Goal: Task Accomplishment & Management: Complete application form

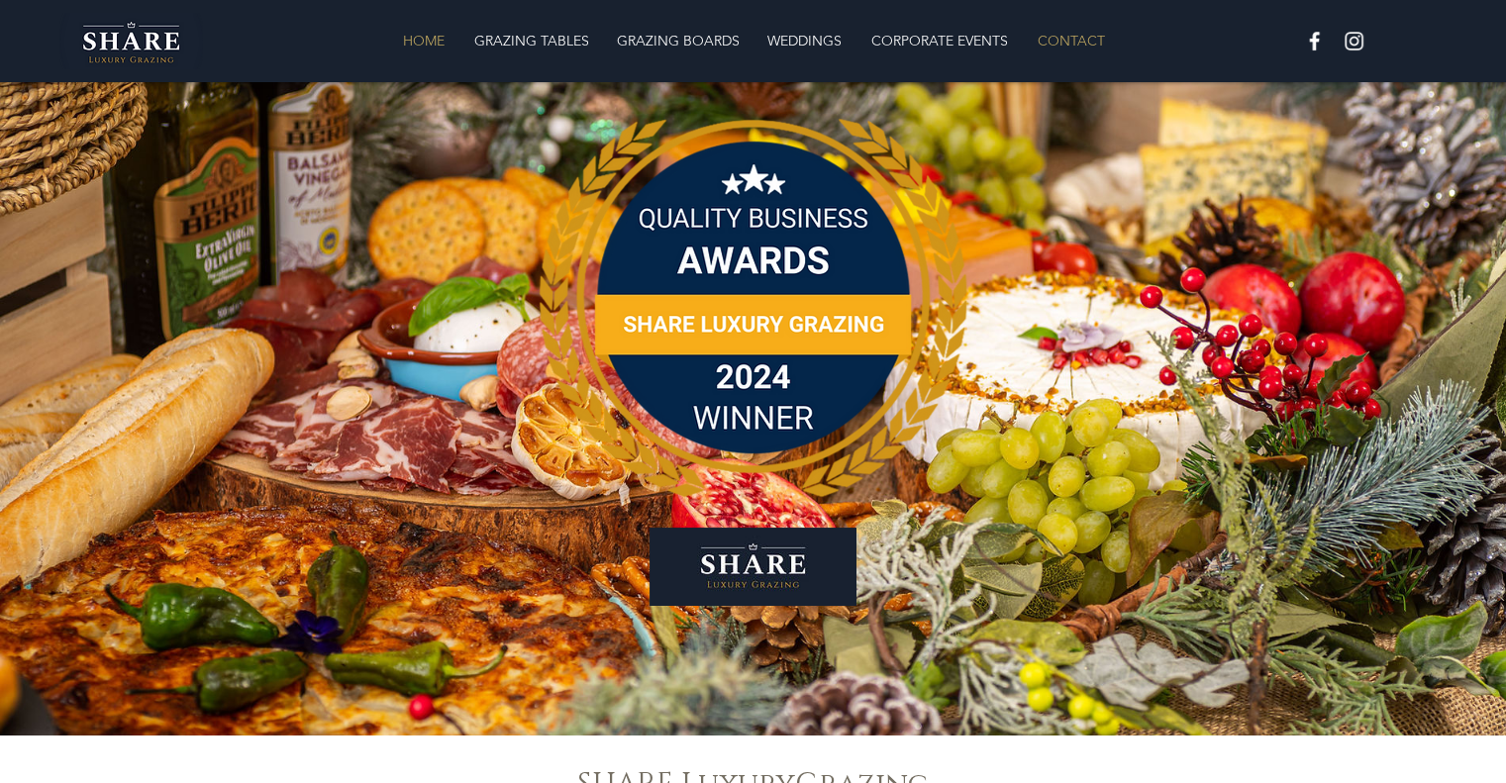
click at [1056, 33] on p "CONTACT" at bounding box center [1071, 41] width 87 height 40
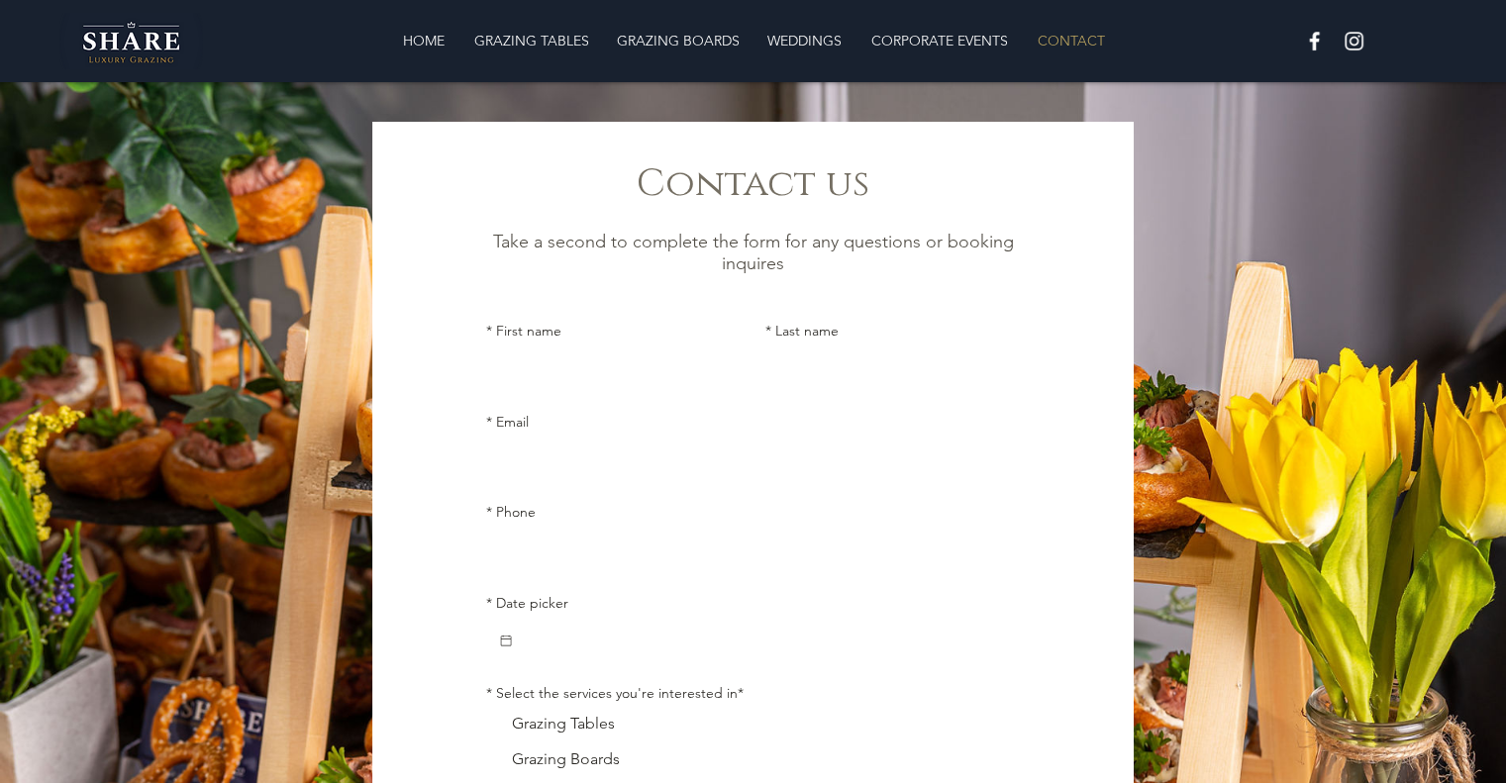
click at [591, 357] on input "* First name" at bounding box center [608, 370] width 244 height 40
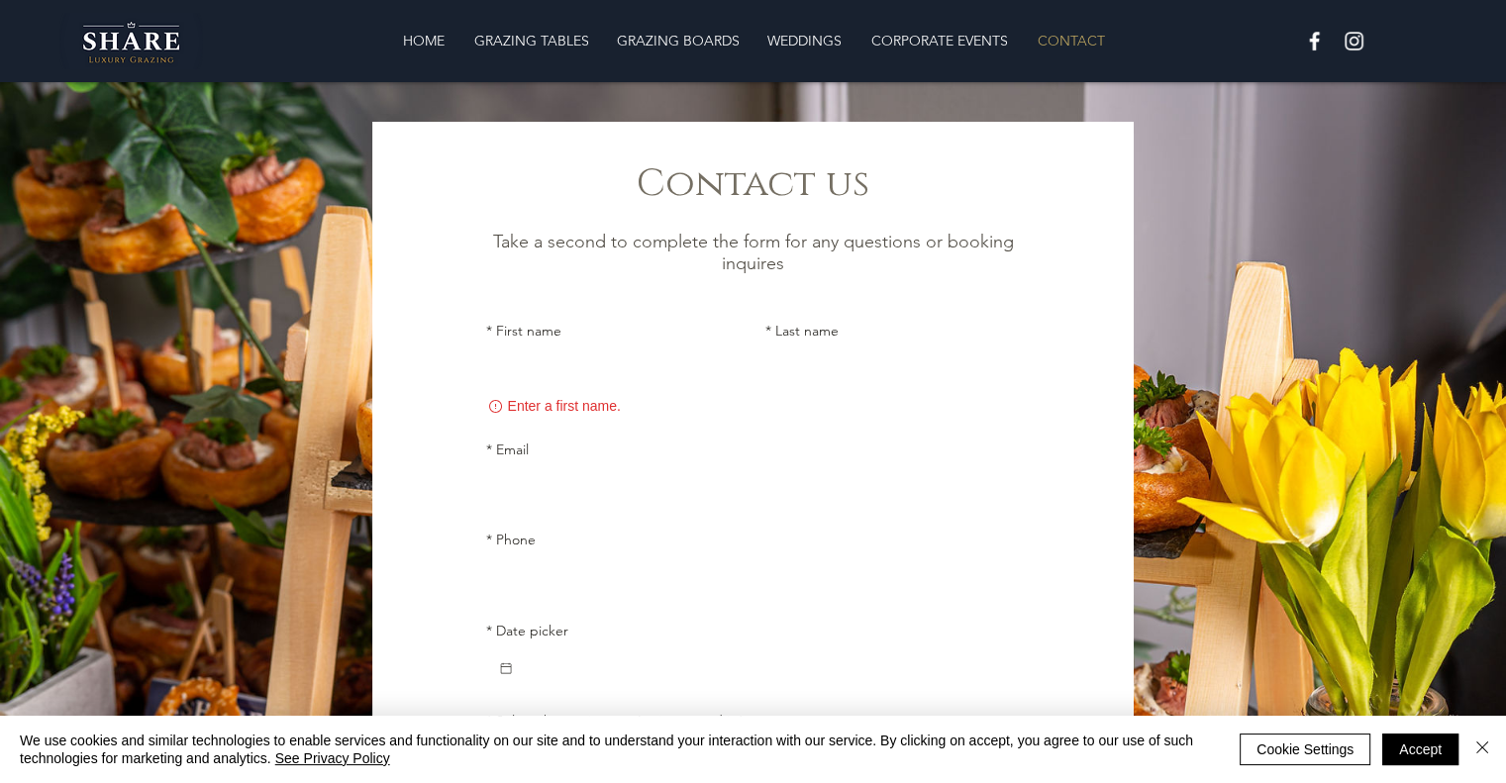
click at [617, 386] on input "* First name" at bounding box center [608, 370] width 244 height 40
type input "[US_STATE]"
type input "[PERSON_NAME]"
type input "[US_STATE][EMAIL_ADDRESS][PERSON_NAME][DOMAIN_NAME]"
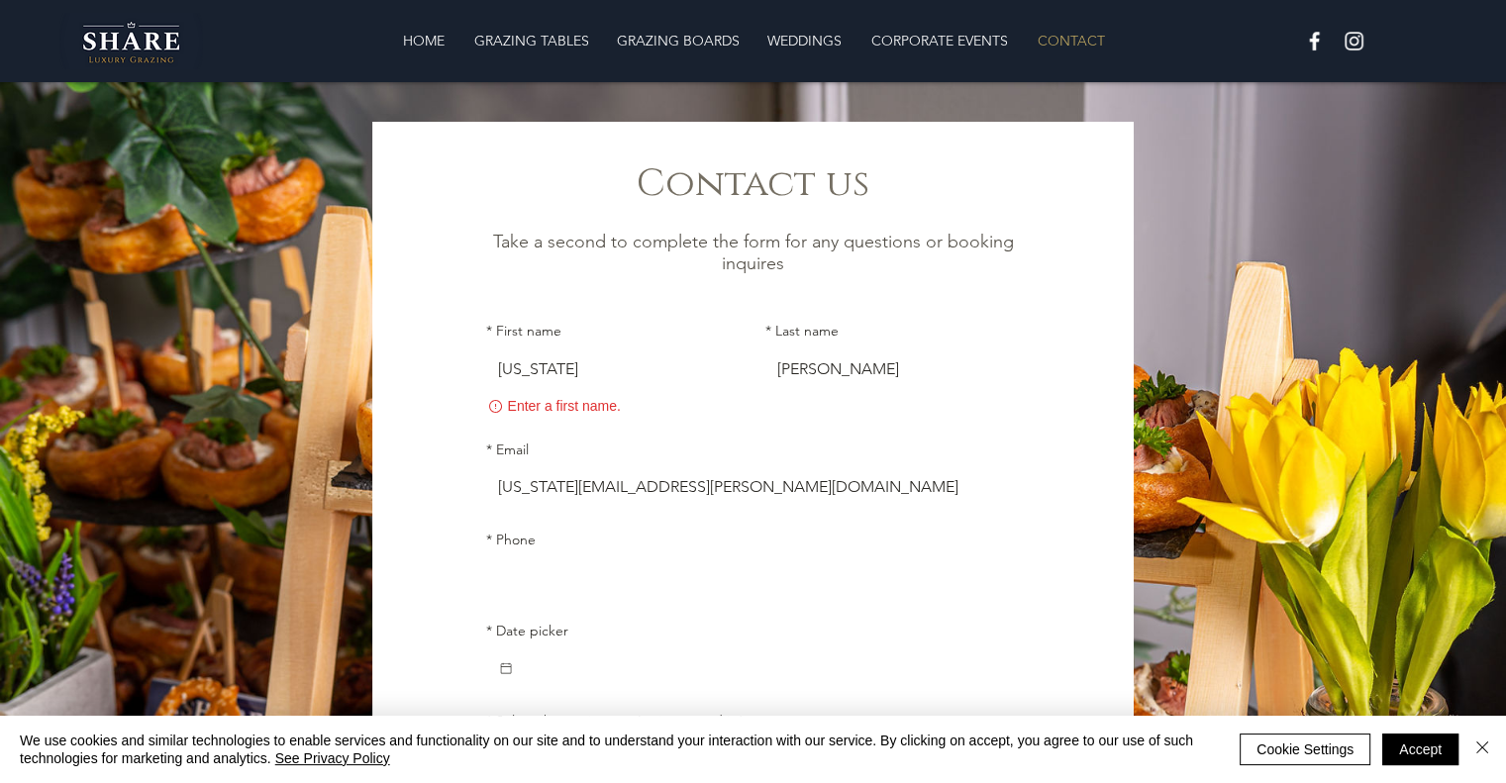
type input "01617060075"
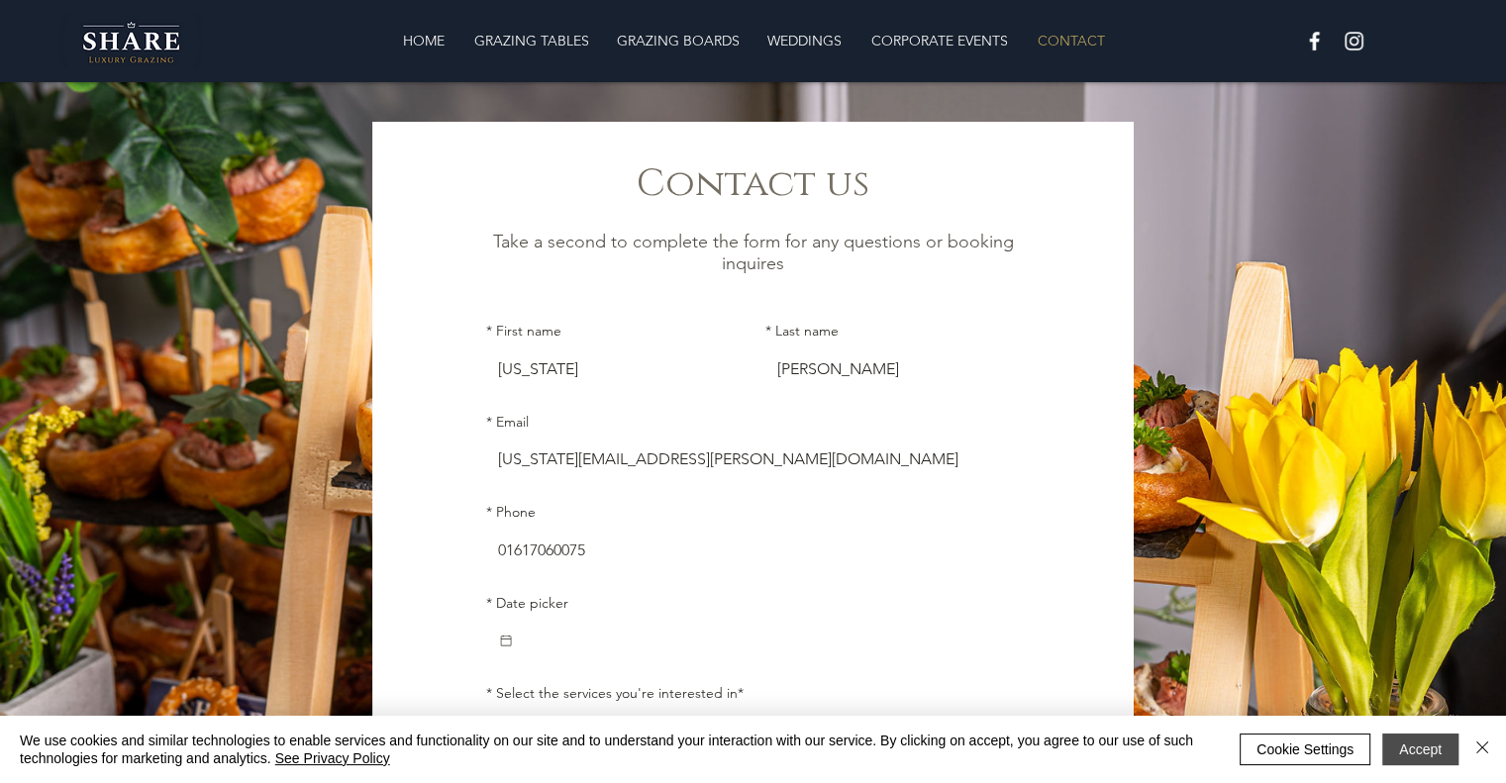
click at [1401, 740] on button "Accept" at bounding box center [1420, 750] width 76 height 32
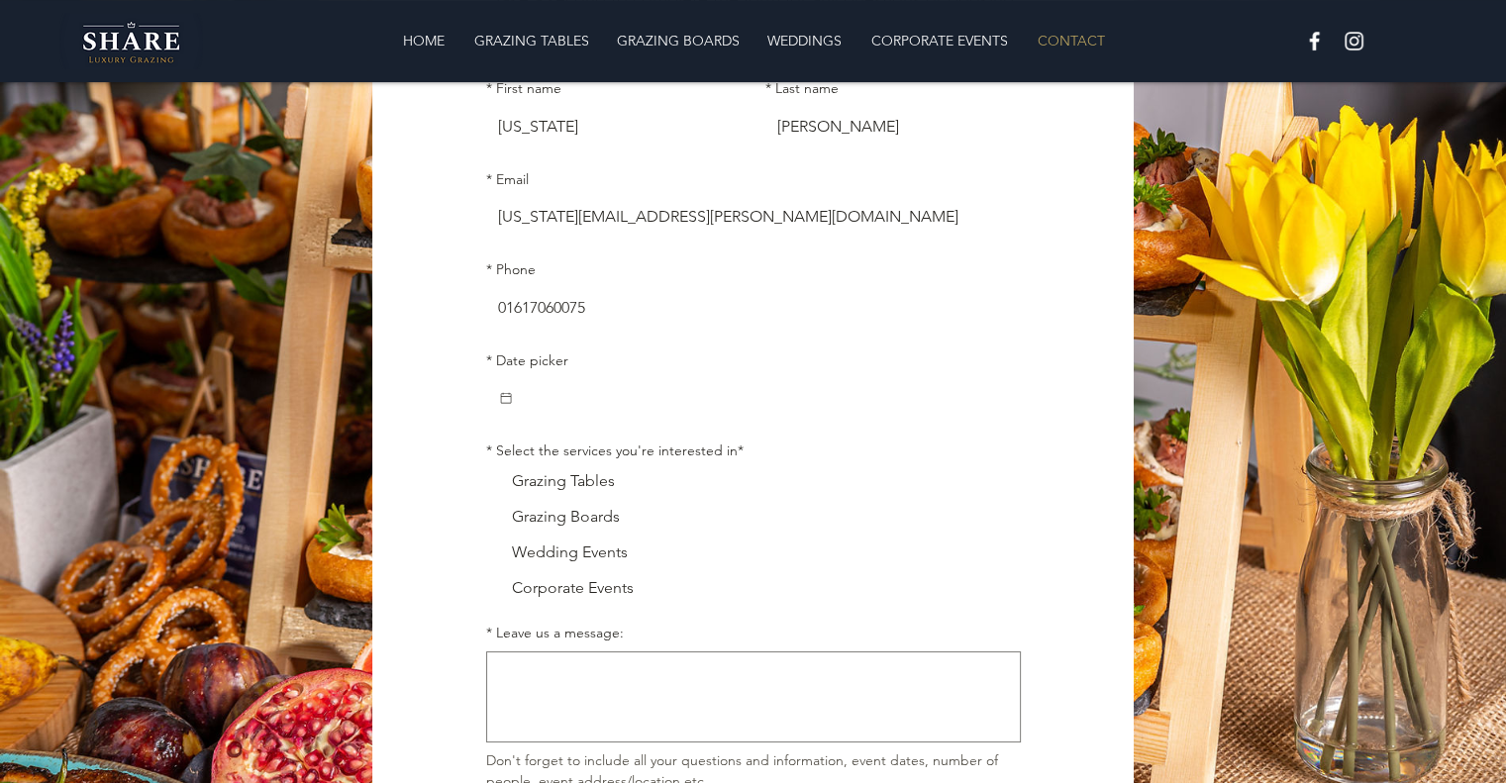
scroll to position [297, 0]
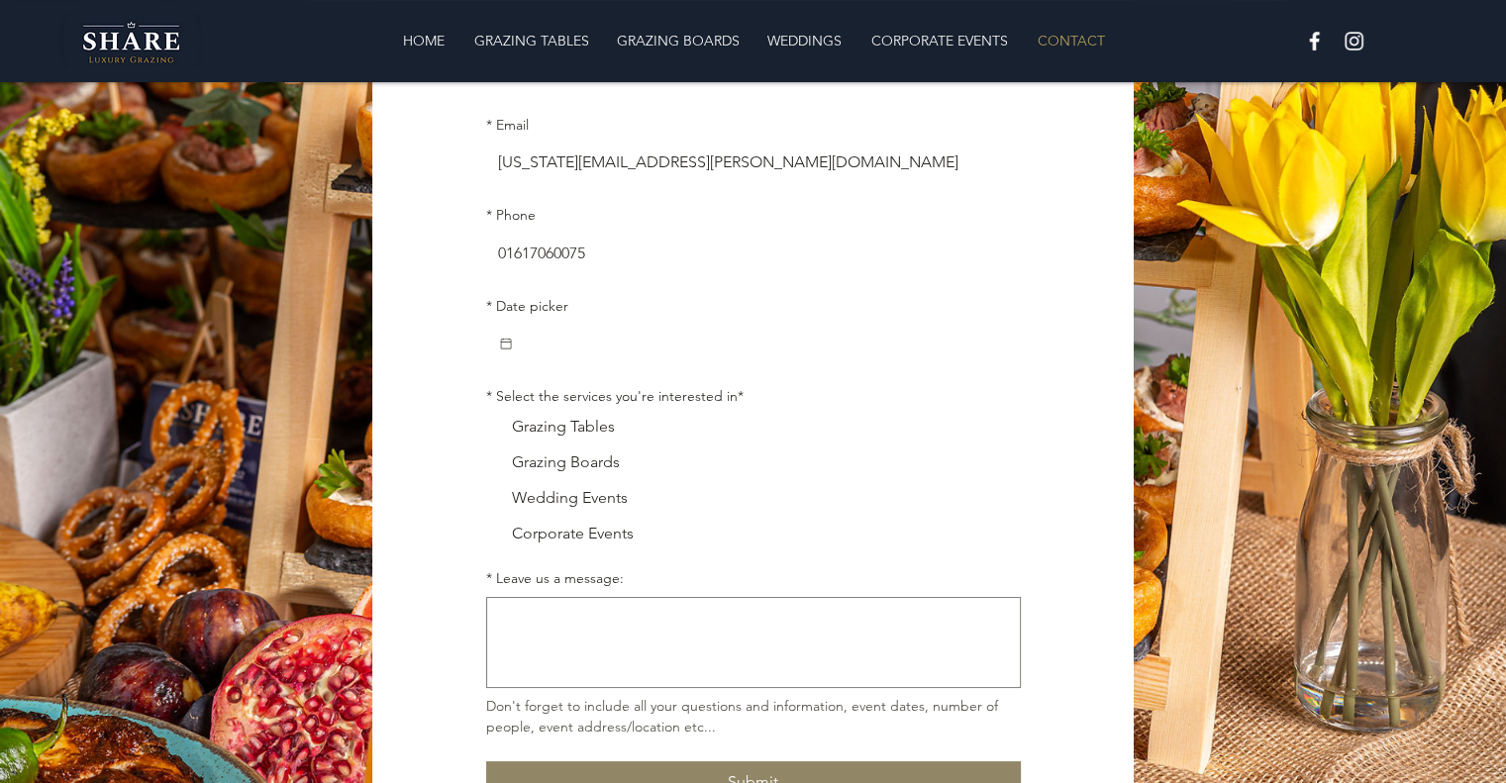
click at [493, 466] on span "Main Form" at bounding box center [493, 463] width 14 height 14
click at [486, 462] on input "Grazing Boards" at bounding box center [485, 461] width 1 height 1
checkbox input "true"
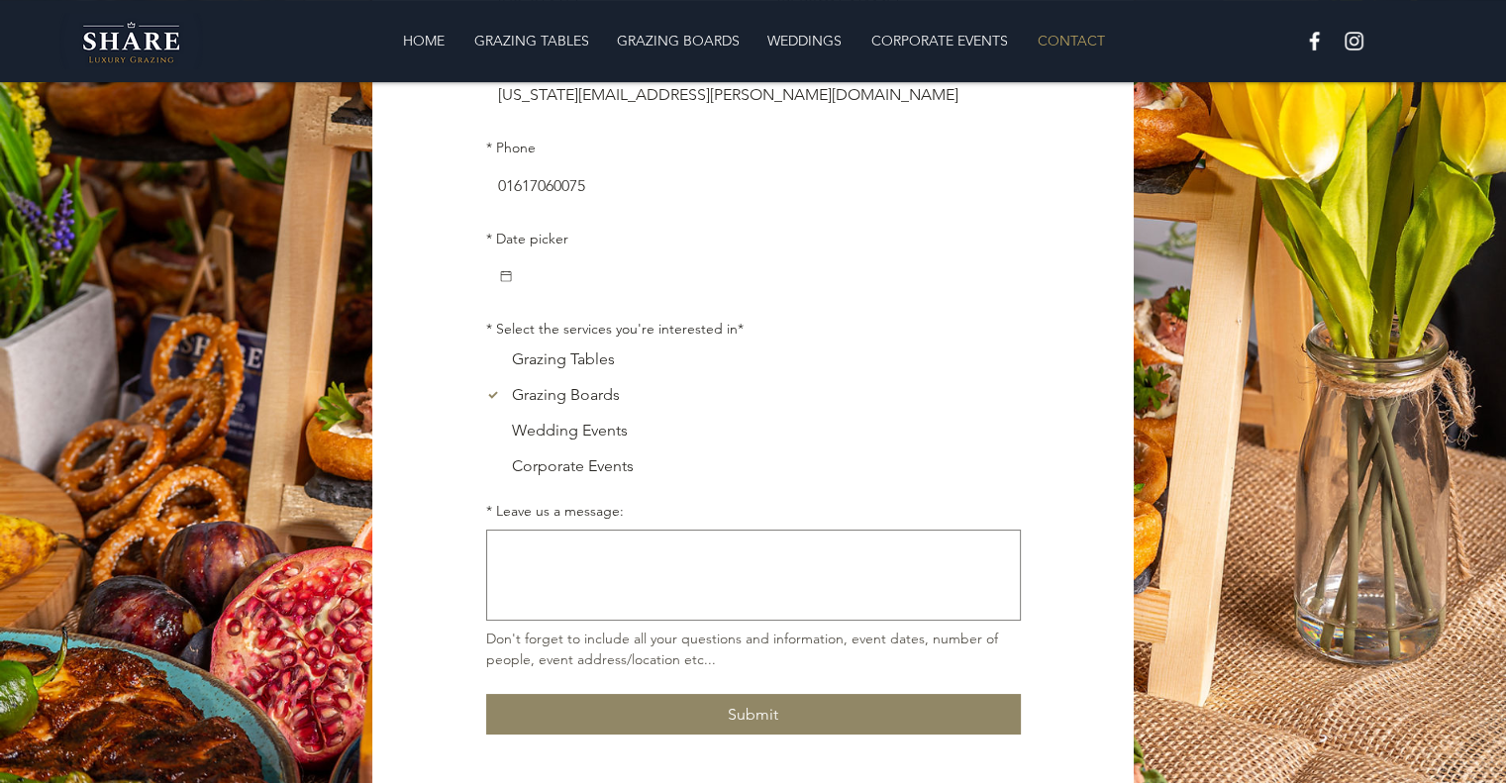
scroll to position [443, 0]
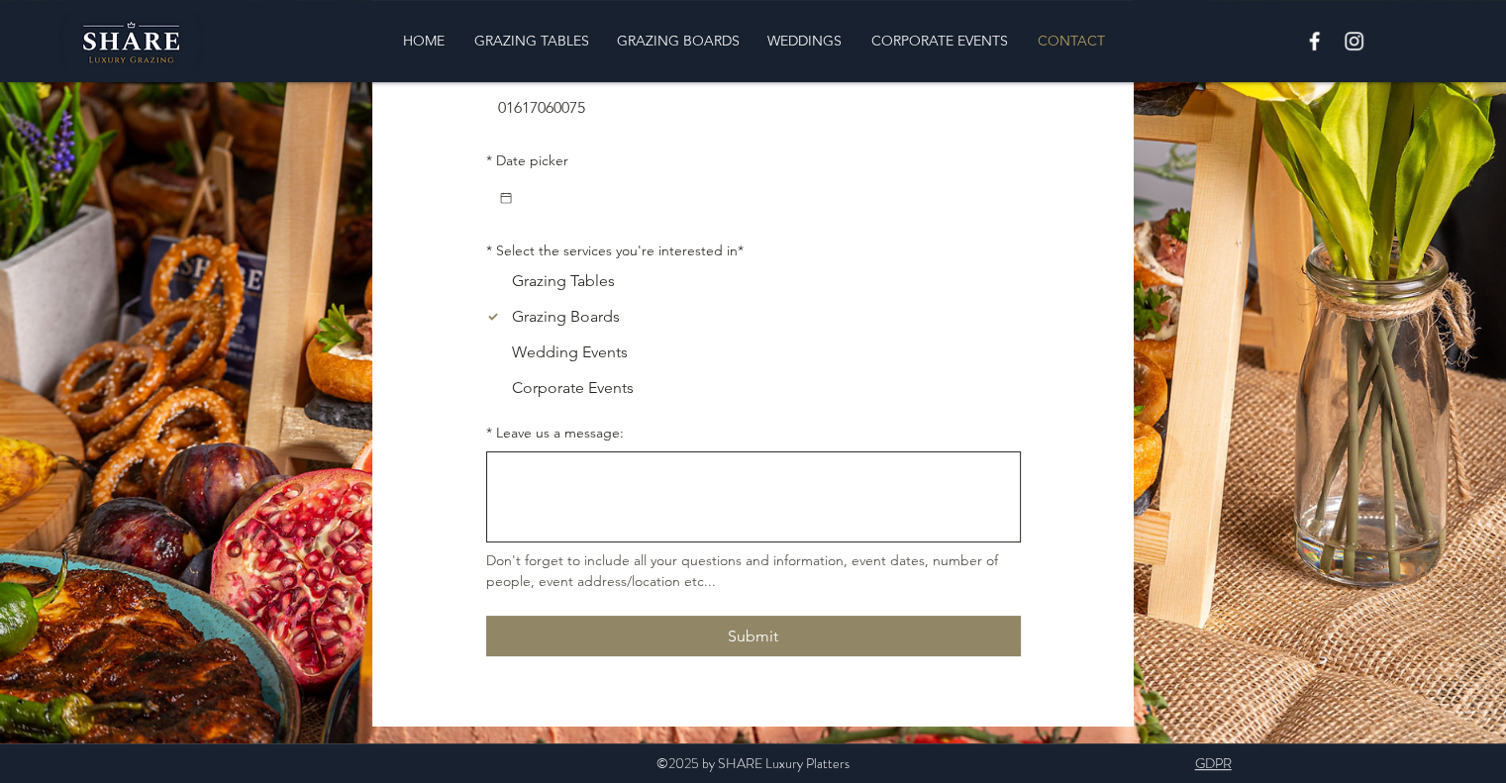
click at [597, 478] on textarea "* Leave us a message:" at bounding box center [753, 496] width 533 height 73
paste textarea "Invitation to Support Our Charity Raffle Fundraiser – [DATE]"
type textarea "Invitation to Support Our Charity Raffle Fundraiser – [DATE]"
drag, startPoint x: 978, startPoint y: 480, endPoint x: 48, endPoint y: 440, distance: 931.7
click at [79, 431] on div "Contact us Take a second to complete the form for any questions or booking inqu…" at bounding box center [753, 192] width 1506 height 1104
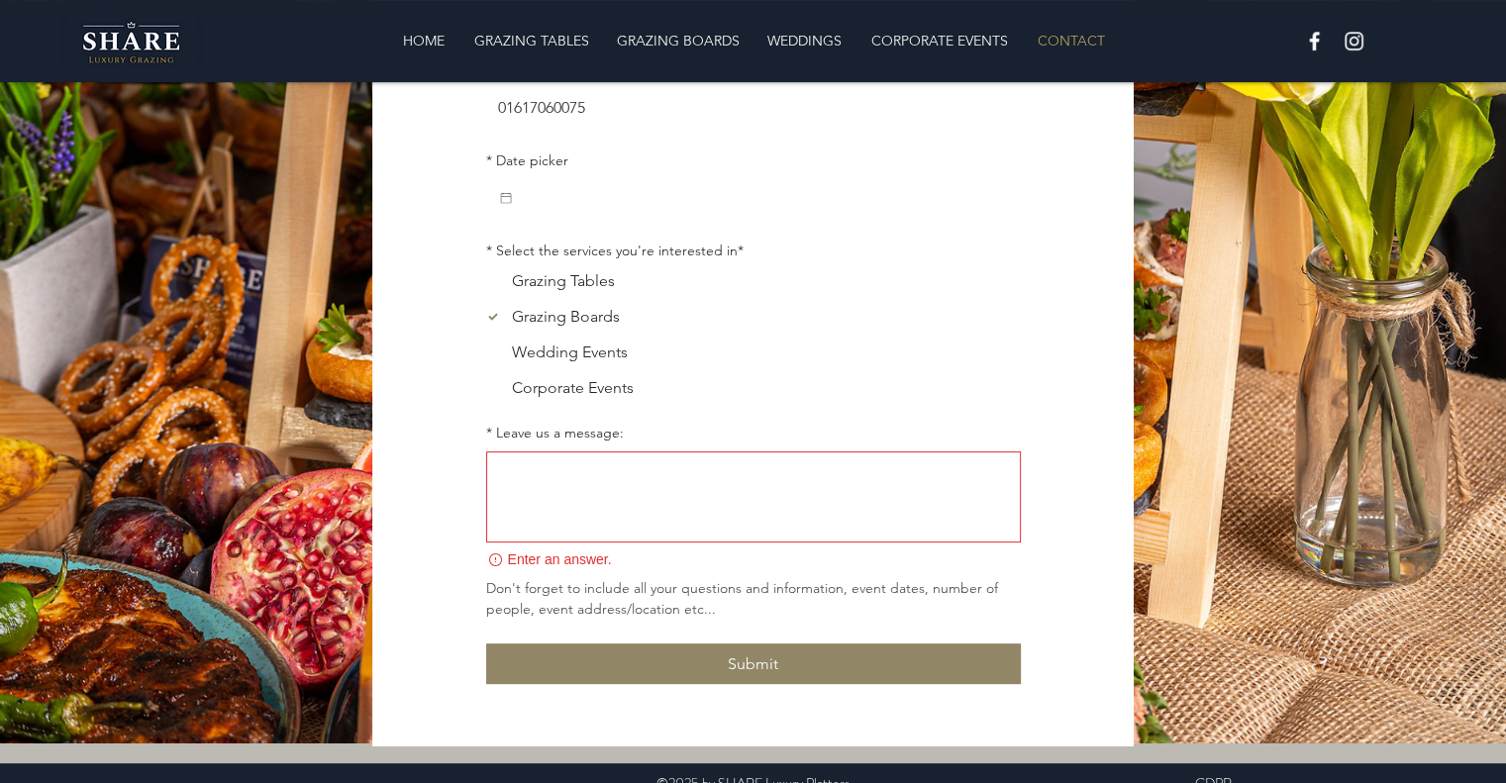
click at [503, 202] on icon "Date picker" at bounding box center [506, 198] width 16 height 16
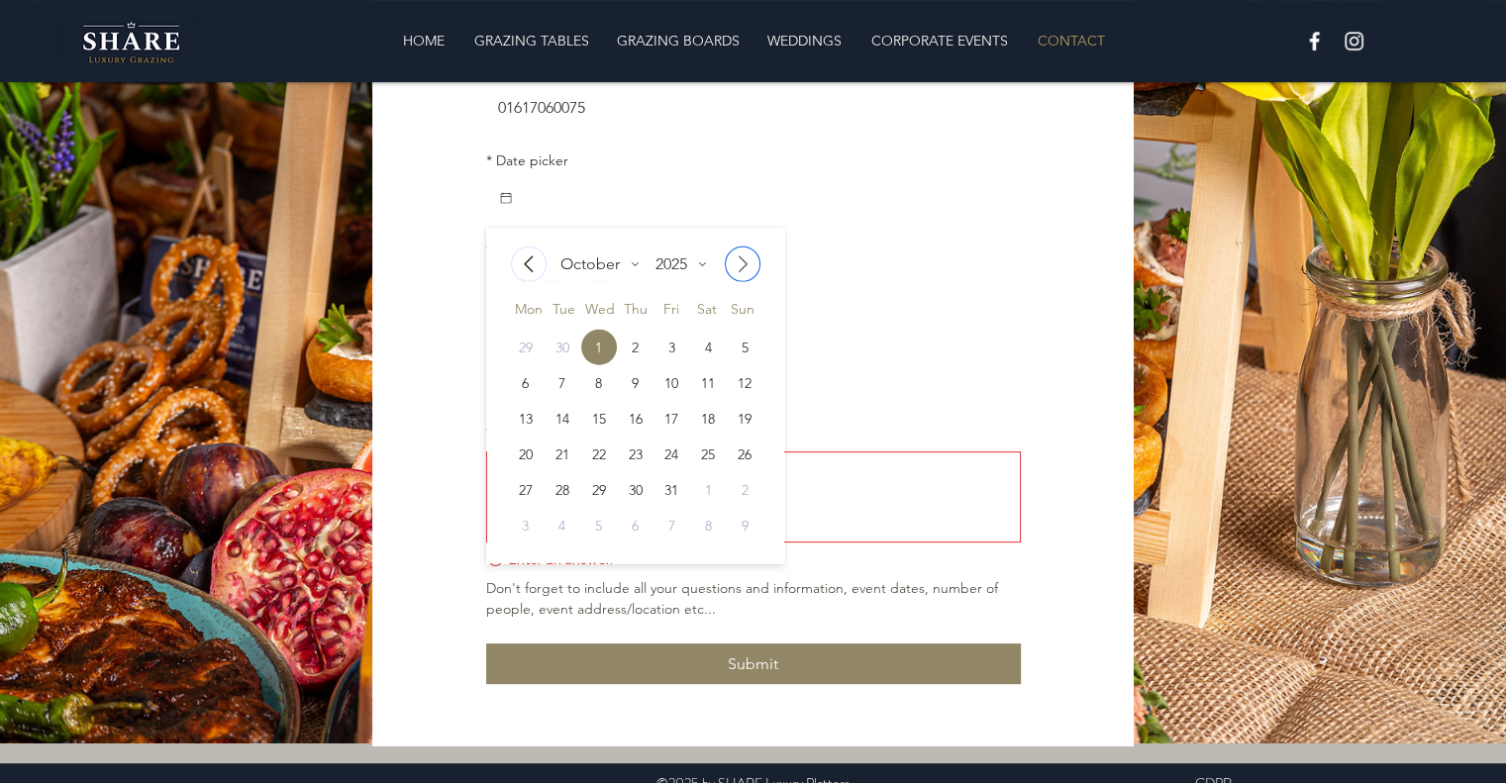
click at [742, 266] on icon "Go to next month" at bounding box center [743, 265] width 24 height 24
click at [742, 268] on icon "Go to next month" at bounding box center [743, 265] width 24 height 24
click at [591, 356] on div "3" at bounding box center [599, 348] width 36 height 36
type input "[DATE]"
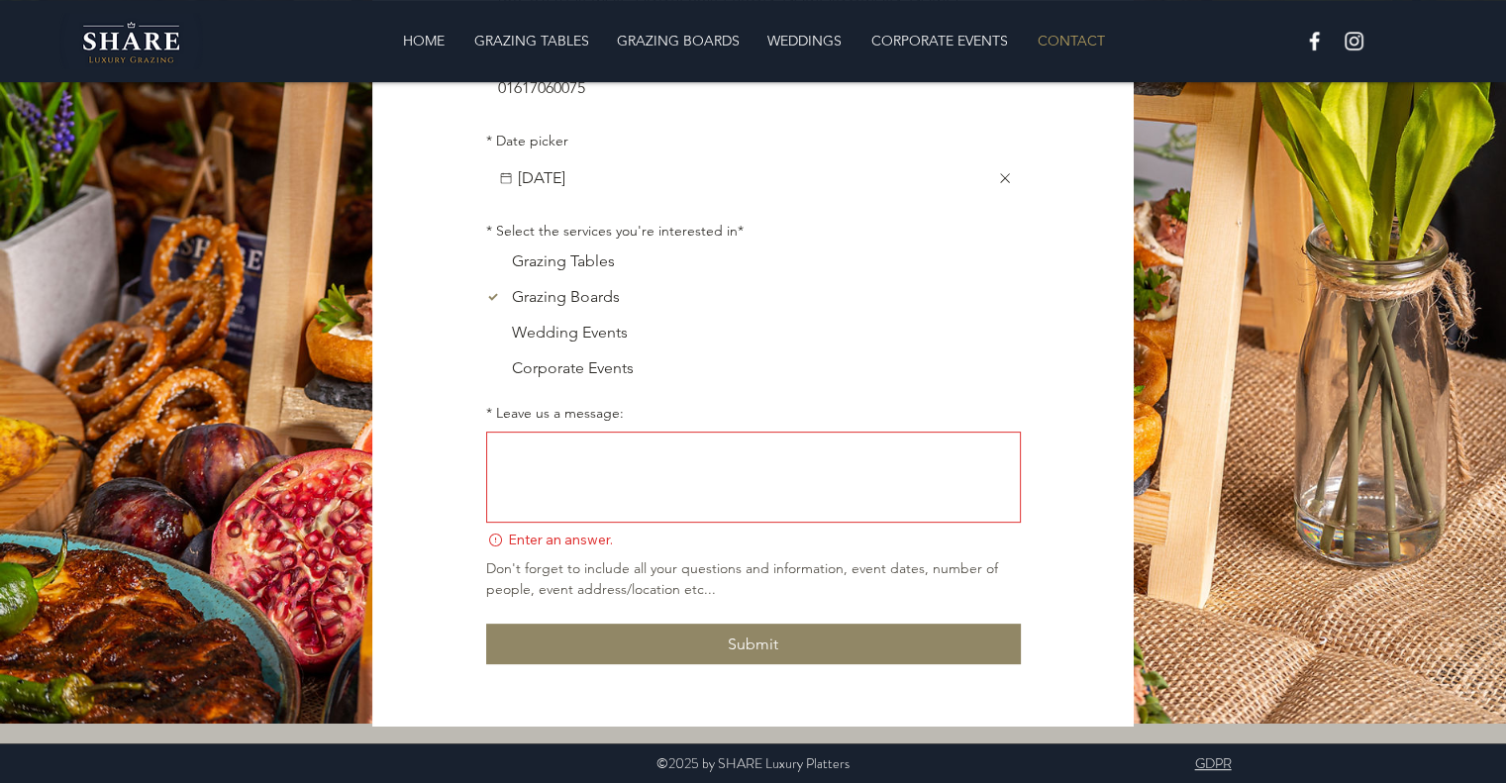
scroll to position [467, 0]
click at [578, 426] on div "* Leave us a message:" at bounding box center [753, 418] width 535 height 28
click at [558, 457] on textarea "* Leave us a message:" at bounding box center [753, 477] width 533 height 73
paste textarea "Lore ipsumdo, S amet cons adipi elits doe temp. In Utlabor 8et Dolorema, aliqua…"
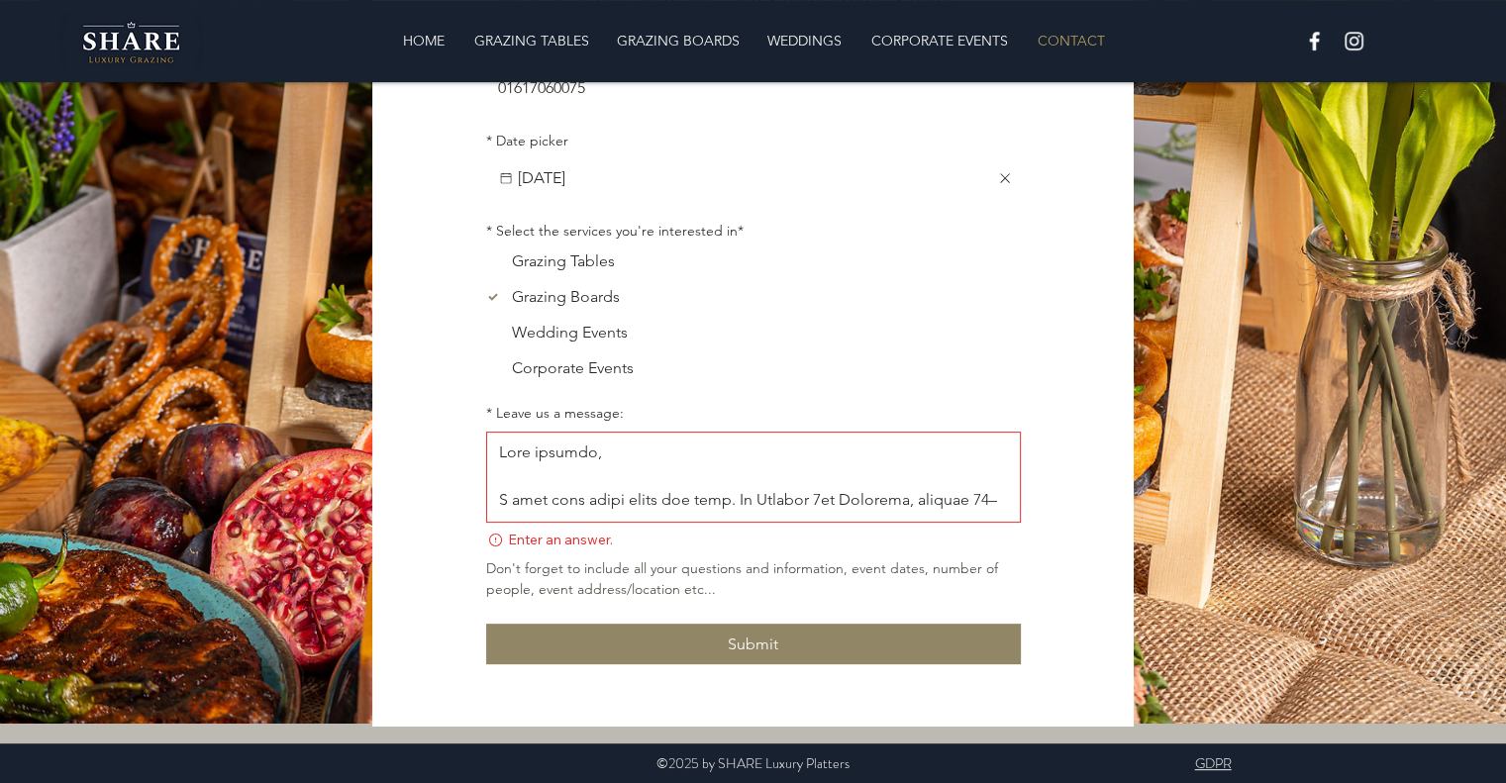
scroll to position [443, 0]
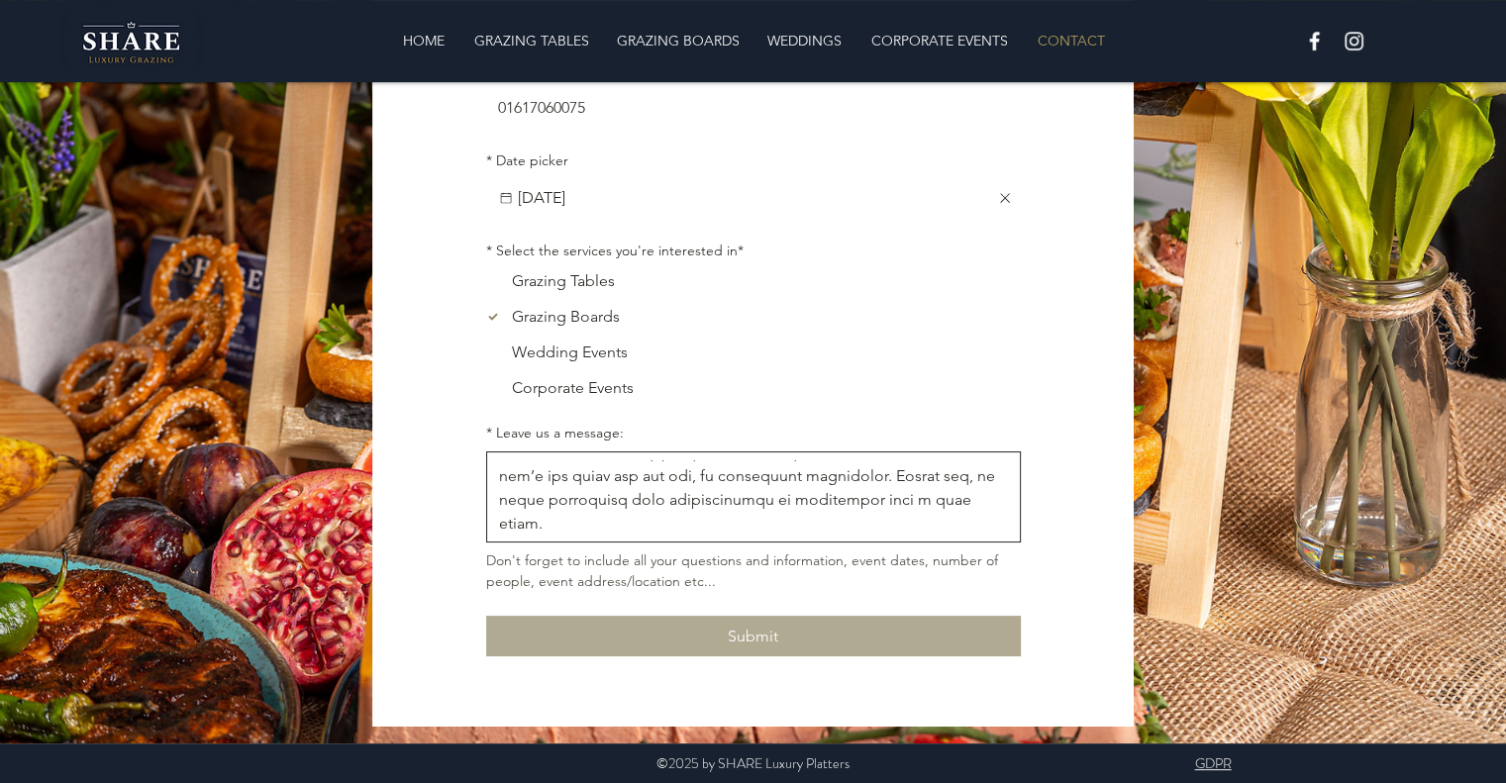
type textarea "Lore ipsumdo, S amet cons adipi elits doe temp. In Utlabor 8et Dolorema, aliqua…"
click at [762, 630] on button "Submit" at bounding box center [753, 636] width 535 height 41
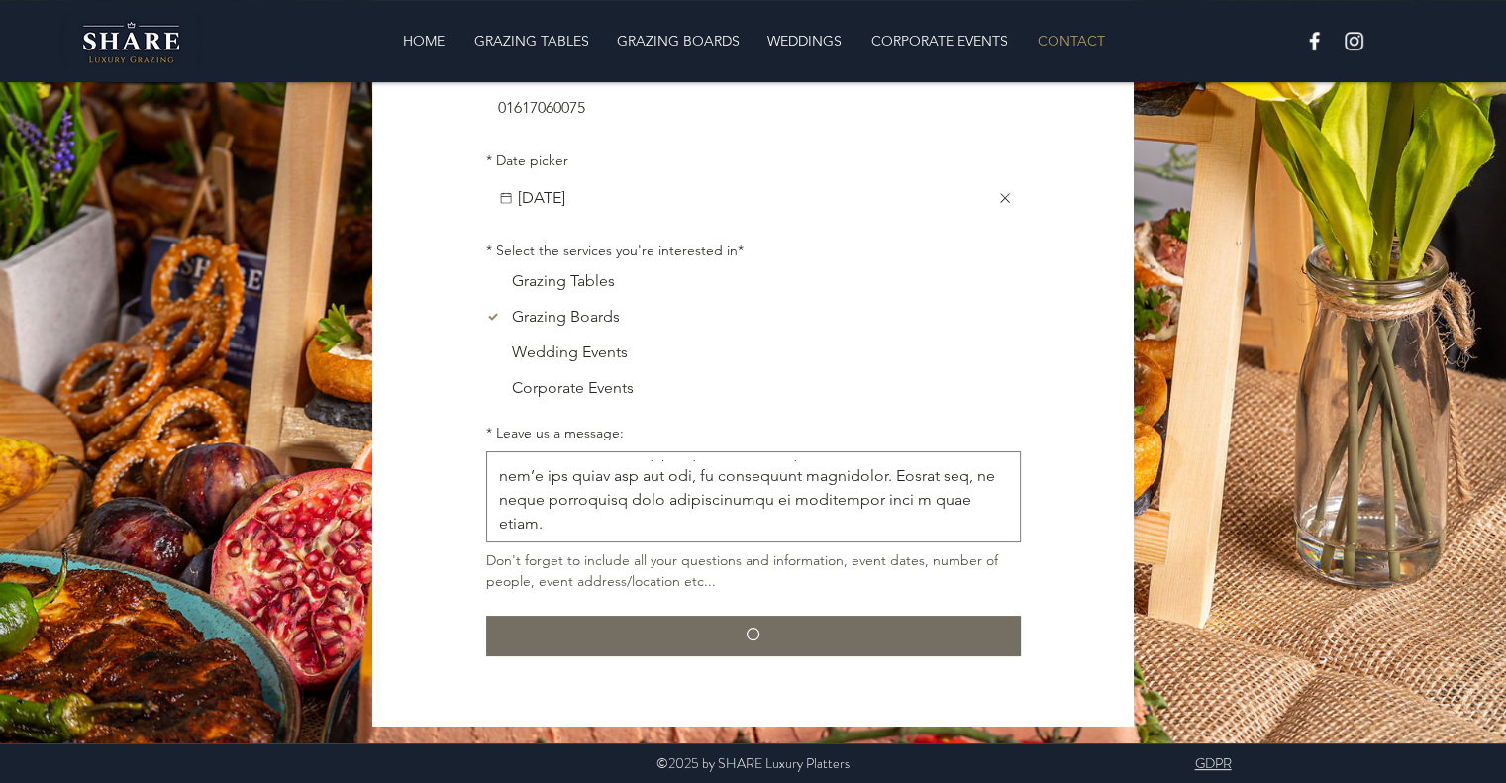
checkbox input "false"
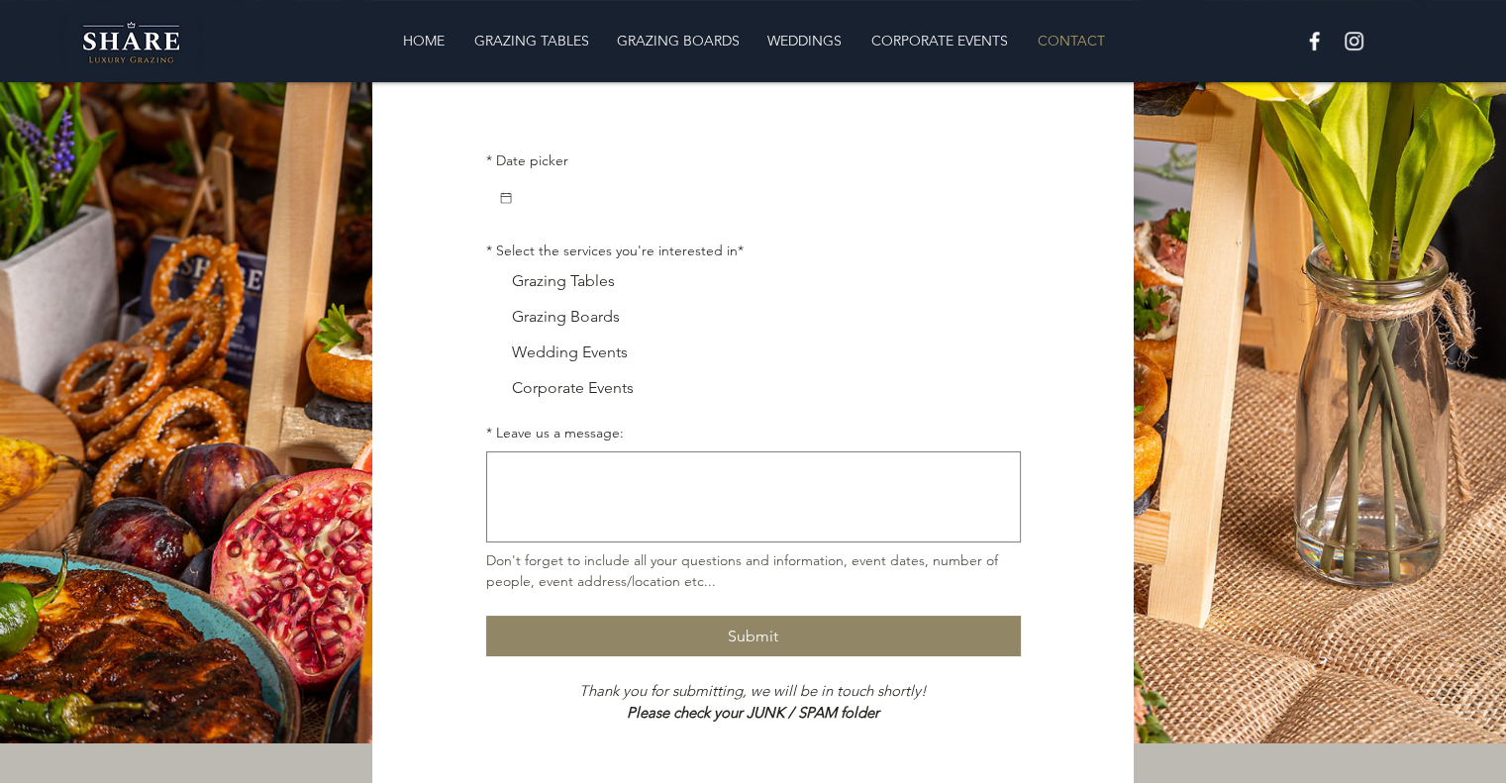
scroll to position [0, 0]
